Goal: Task Accomplishment & Management: Manage account settings

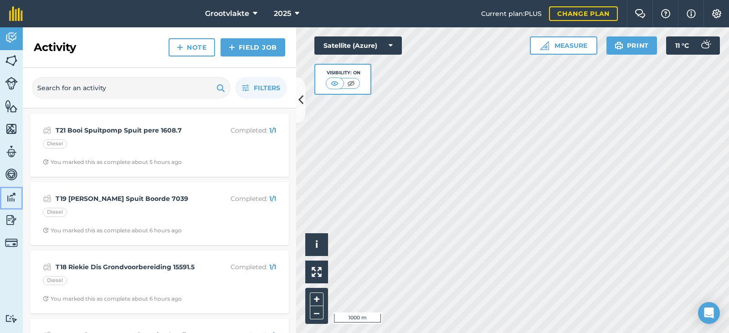
click at [14, 191] on img at bounding box center [11, 198] width 13 height 14
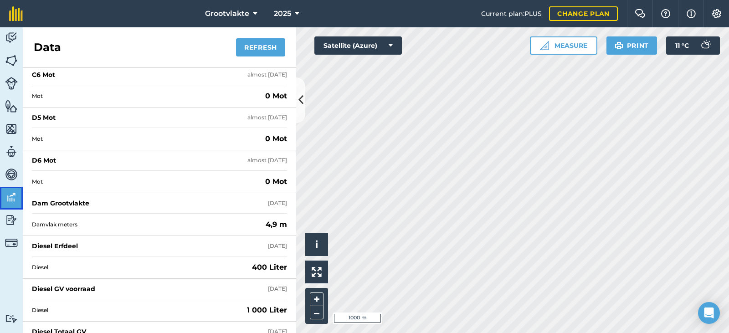
scroll to position [729, 0]
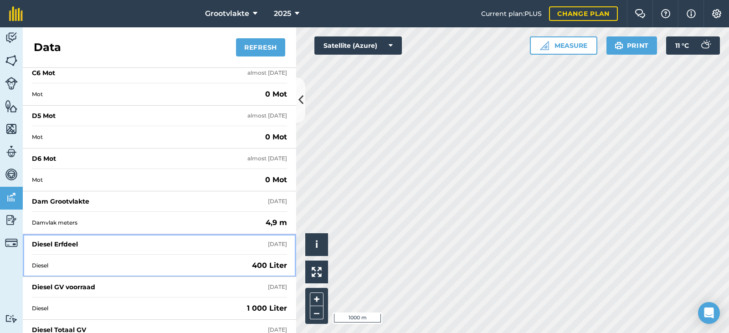
click at [67, 246] on div "Diesel Erfdeel" at bounding box center [55, 244] width 46 height 9
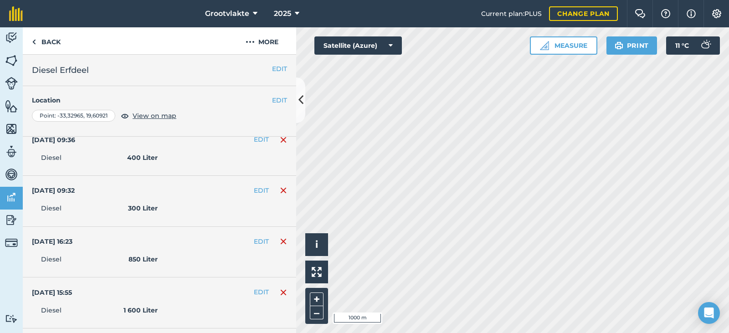
scroll to position [46, 0]
click at [280, 141] on img at bounding box center [283, 141] width 7 height 11
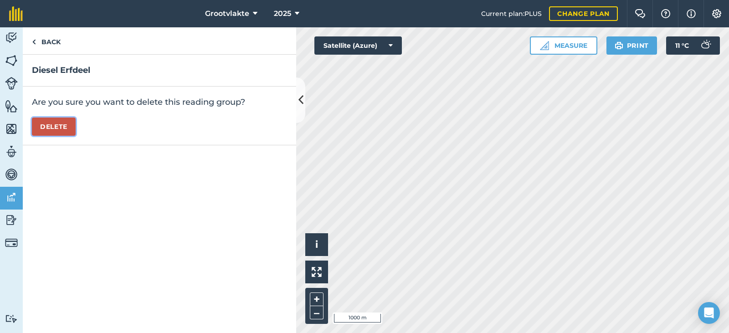
click at [50, 124] on button "Delete" at bounding box center [54, 127] width 44 height 18
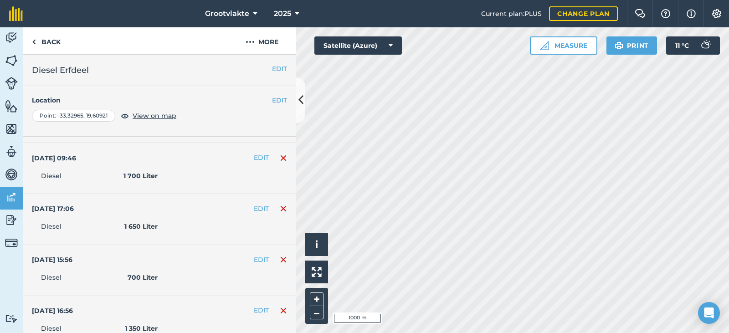
scroll to position [182, 0]
click at [16, 201] on img at bounding box center [11, 198] width 13 height 14
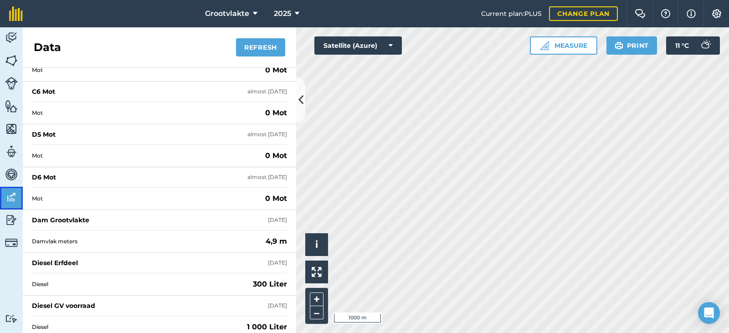
scroll to position [820, 0]
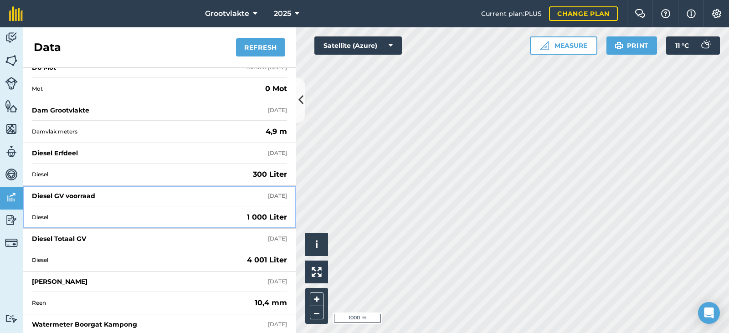
click at [93, 199] on div "Diesel GV voorraad" at bounding box center [63, 195] width 63 height 9
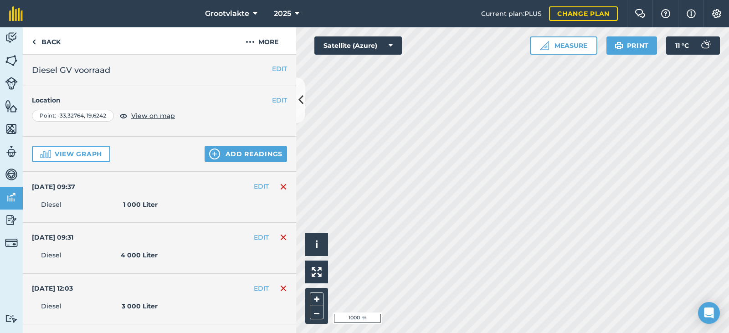
click at [278, 193] on div "[DATE] 09:37 EDIT Diesel 1 000 Liter" at bounding box center [159, 197] width 273 height 51
click at [280, 189] on img at bounding box center [283, 186] width 7 height 11
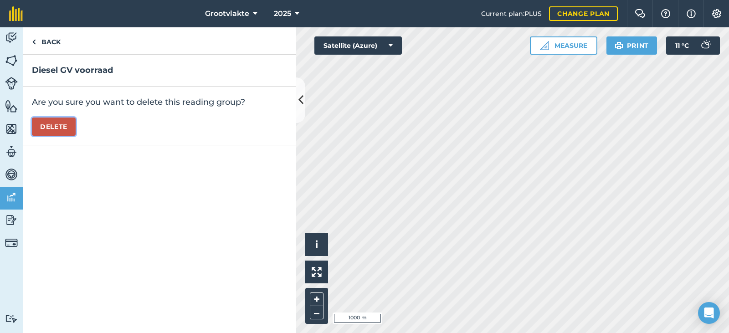
click at [55, 127] on button "Delete" at bounding box center [54, 127] width 44 height 18
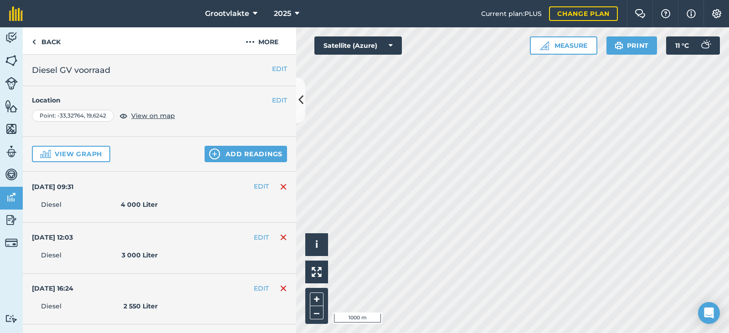
click at [280, 185] on img at bounding box center [283, 186] width 7 height 11
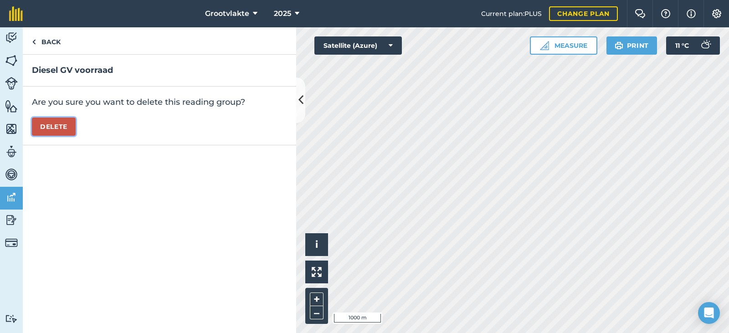
click at [55, 131] on button "Delete" at bounding box center [54, 127] width 44 height 18
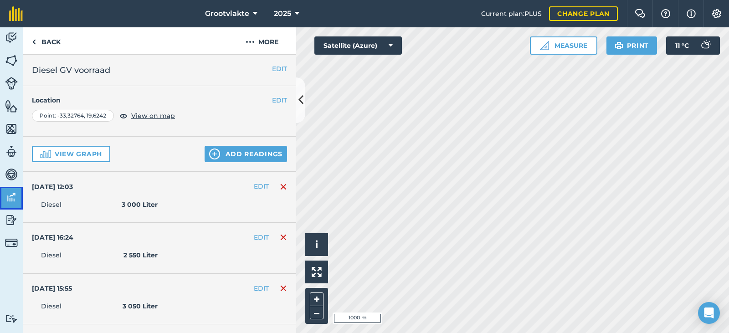
click at [13, 201] on img at bounding box center [11, 198] width 13 height 14
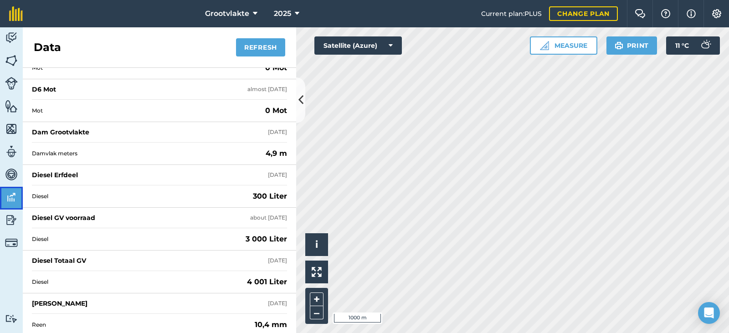
scroll to position [820, 0]
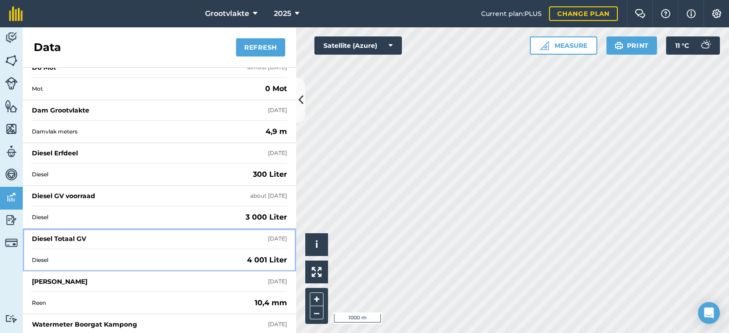
click at [73, 237] on div "Diesel Totaal GV" at bounding box center [59, 238] width 54 height 9
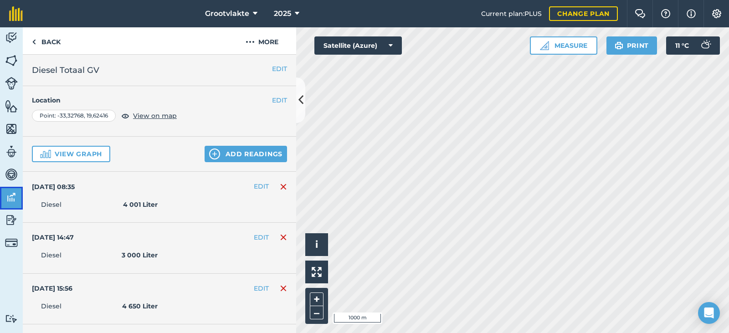
click at [11, 197] on img at bounding box center [11, 198] width 13 height 14
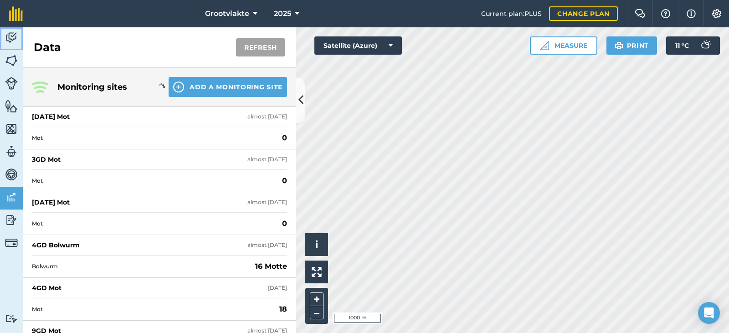
click at [11, 35] on img at bounding box center [11, 38] width 13 height 14
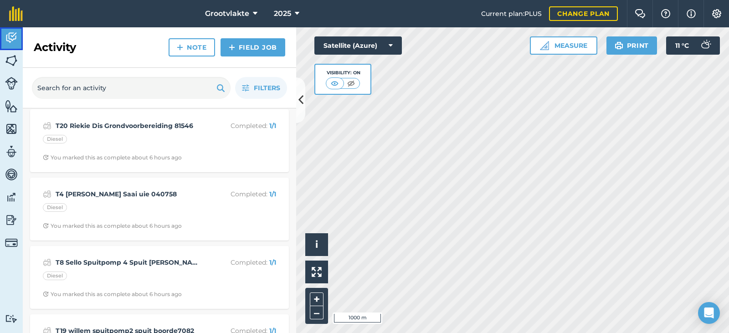
scroll to position [410, 0]
